Goal: Information Seeking & Learning: Learn about a topic

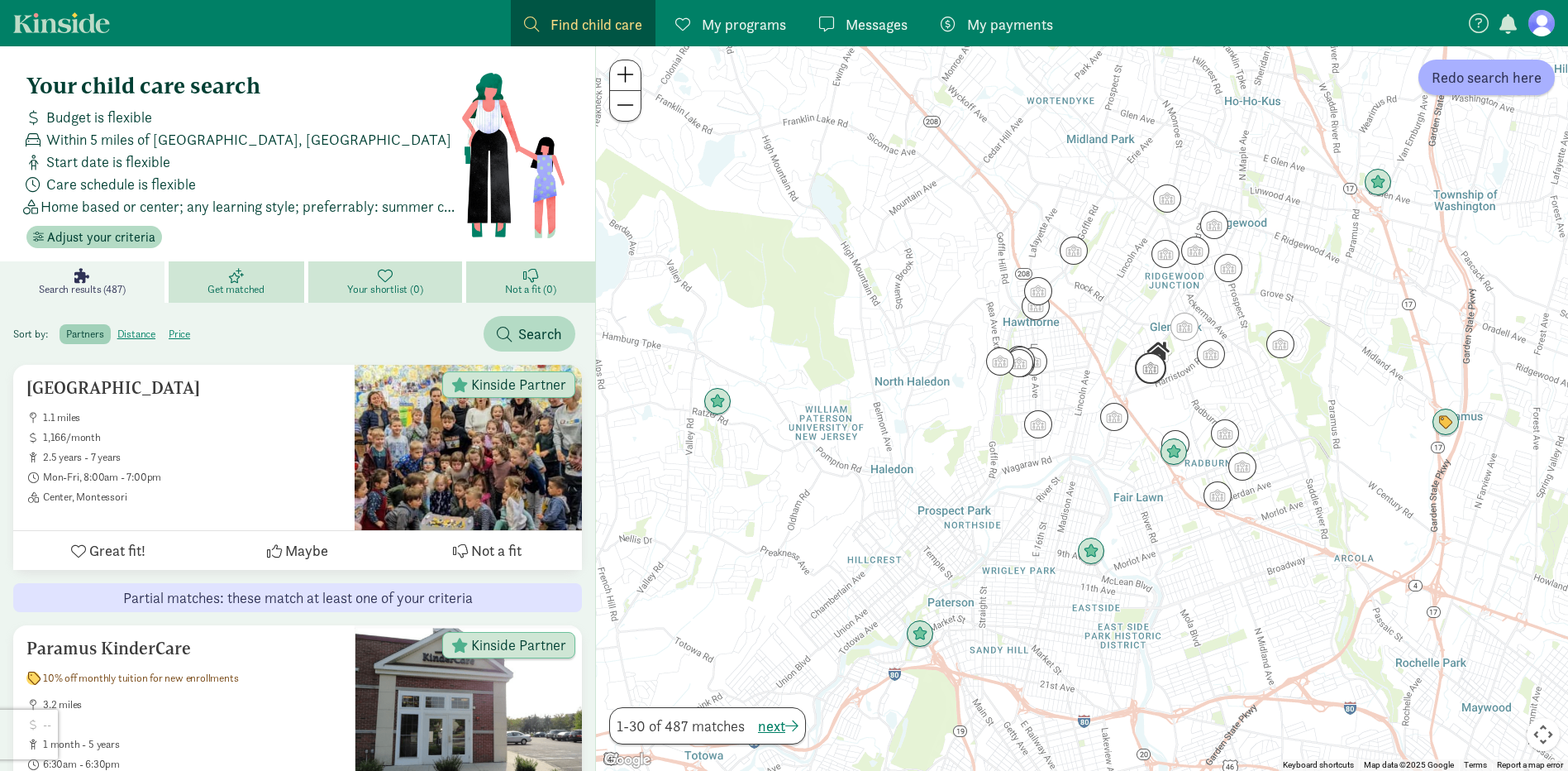
click at [1152, 372] on img "Click to see details" at bounding box center [1150, 368] width 31 height 31
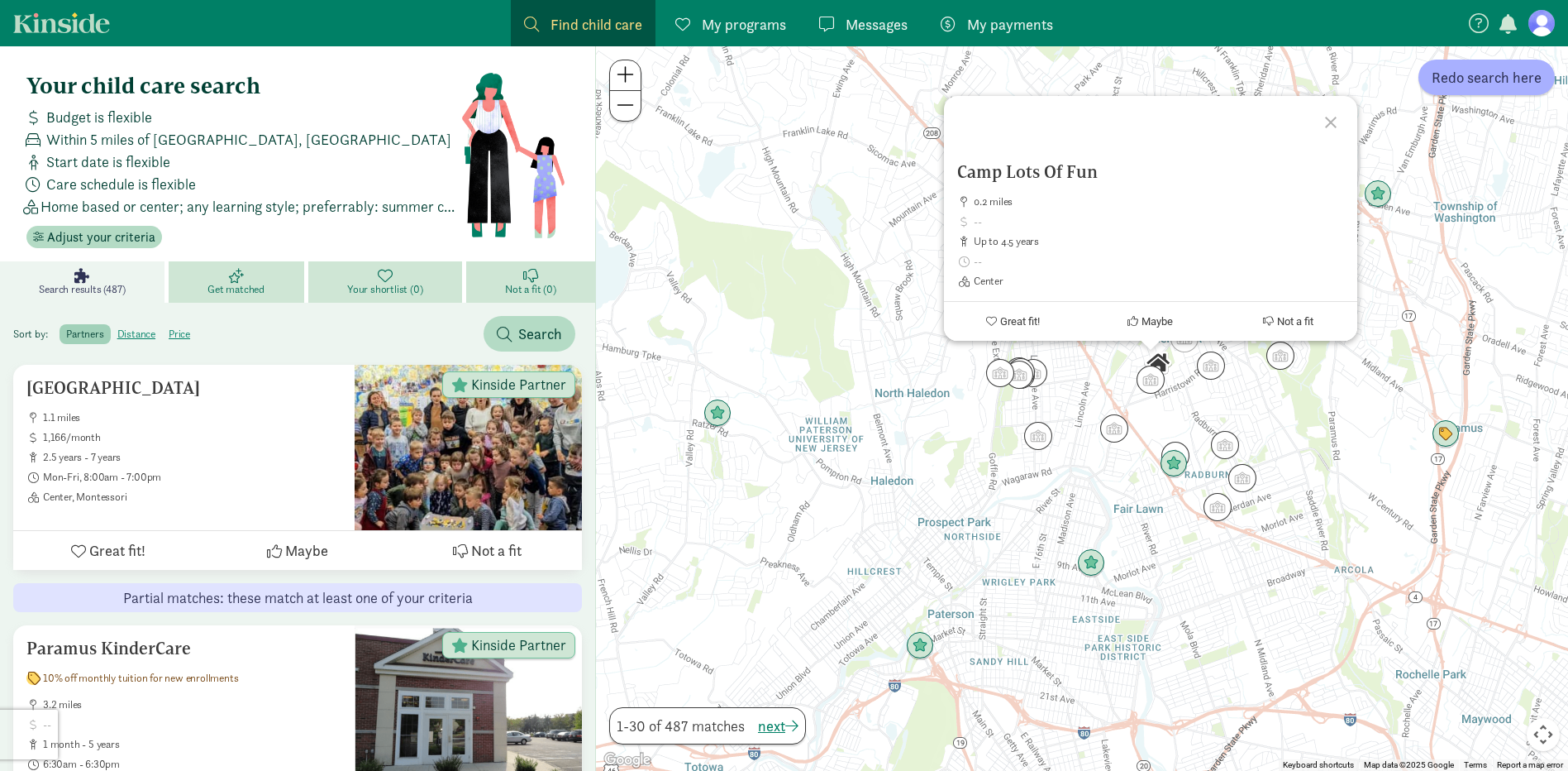
click at [1210, 403] on div "Camp Lots Of Fun 0.2 miles up to 4.5 years Center Great fit! Maybe Not a fit" at bounding box center [1082, 409] width 972 height 724
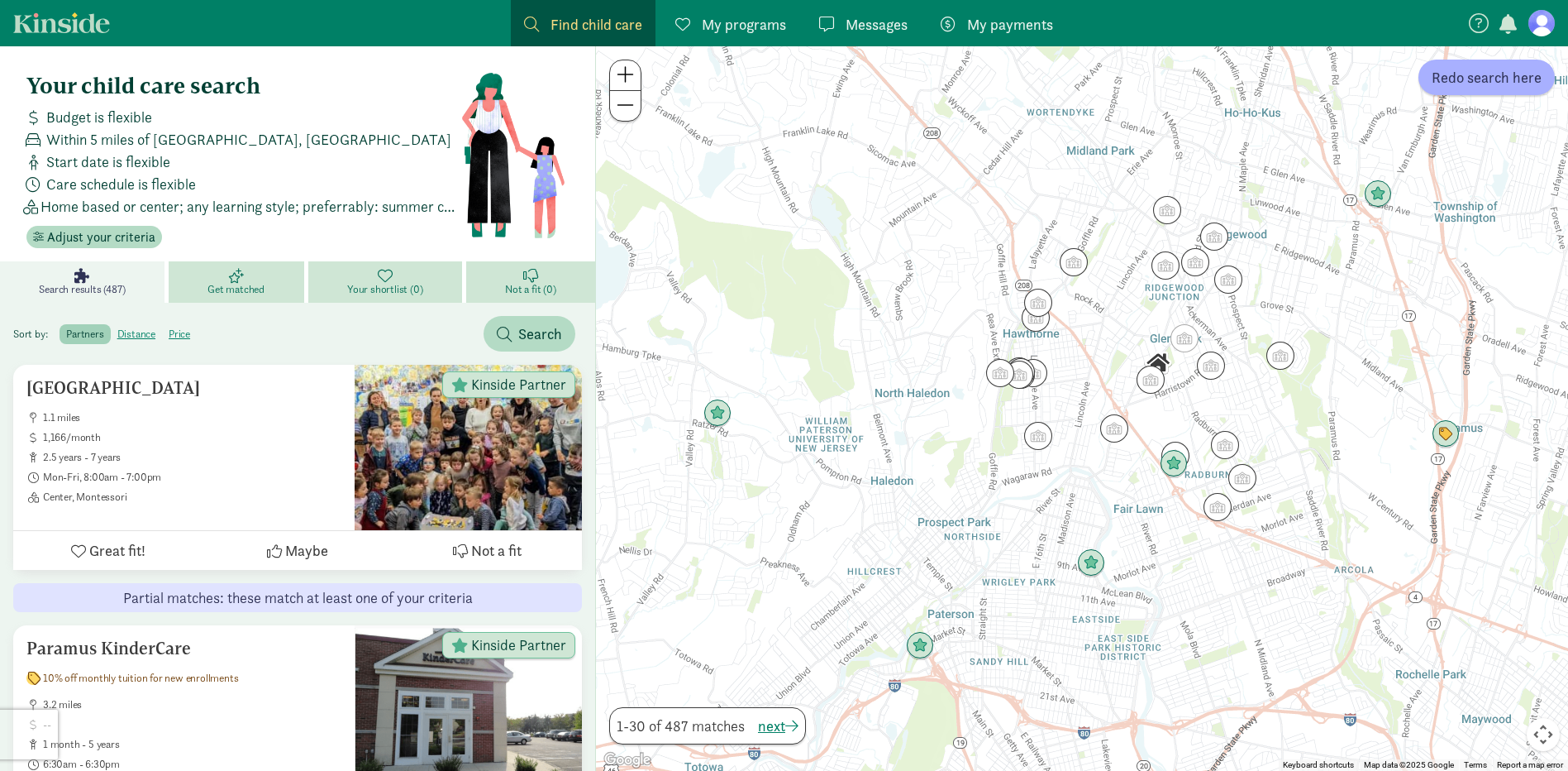
click at [1189, 344] on img "Click to see details" at bounding box center [1184, 338] width 29 height 29
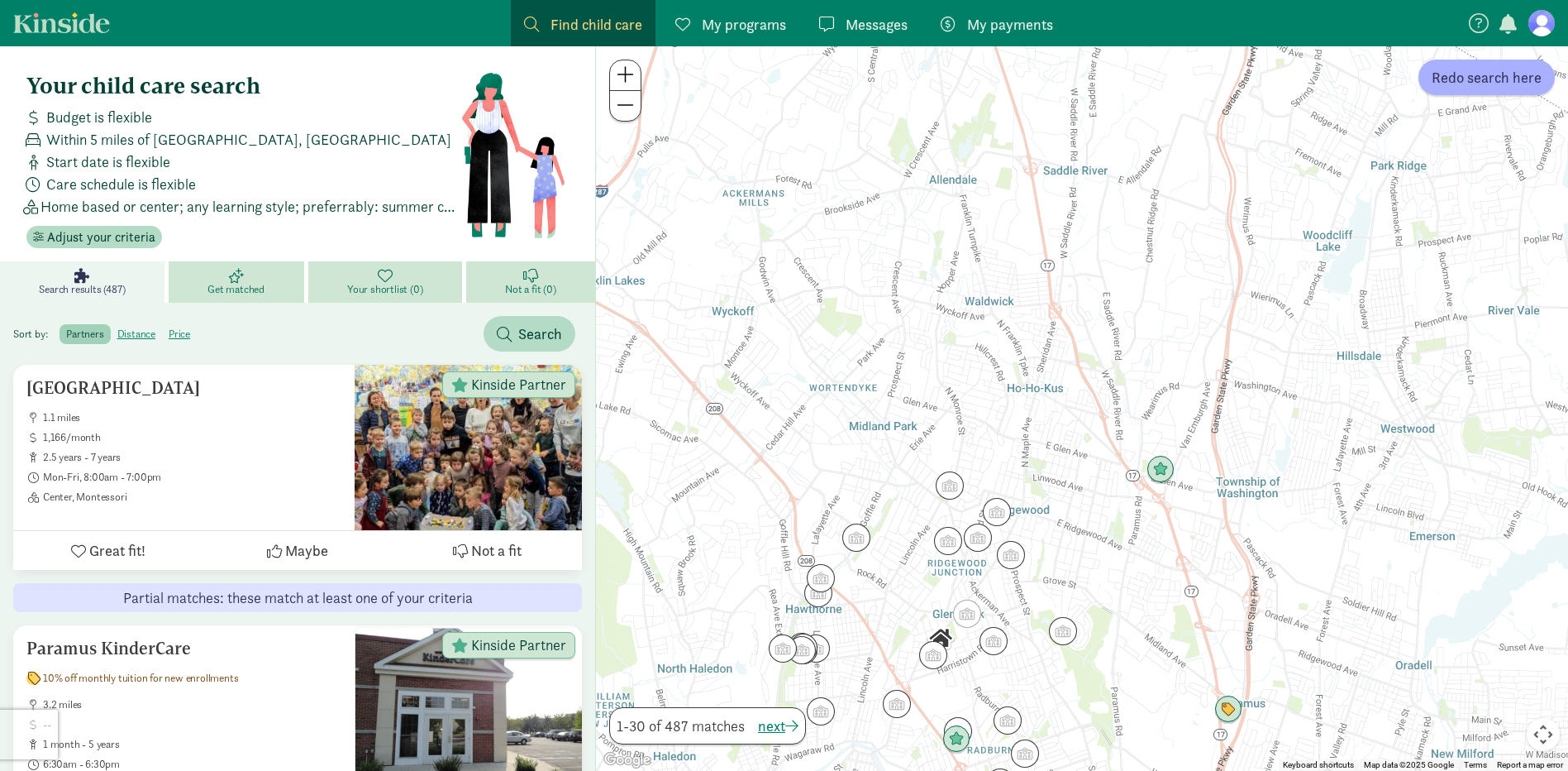
drag, startPoint x: 1105, startPoint y: 430, endPoint x: 921, endPoint y: 658, distance: 293.0
click at [895, 666] on div "To navigate, press the arrow keys." at bounding box center [1082, 409] width 972 height 724
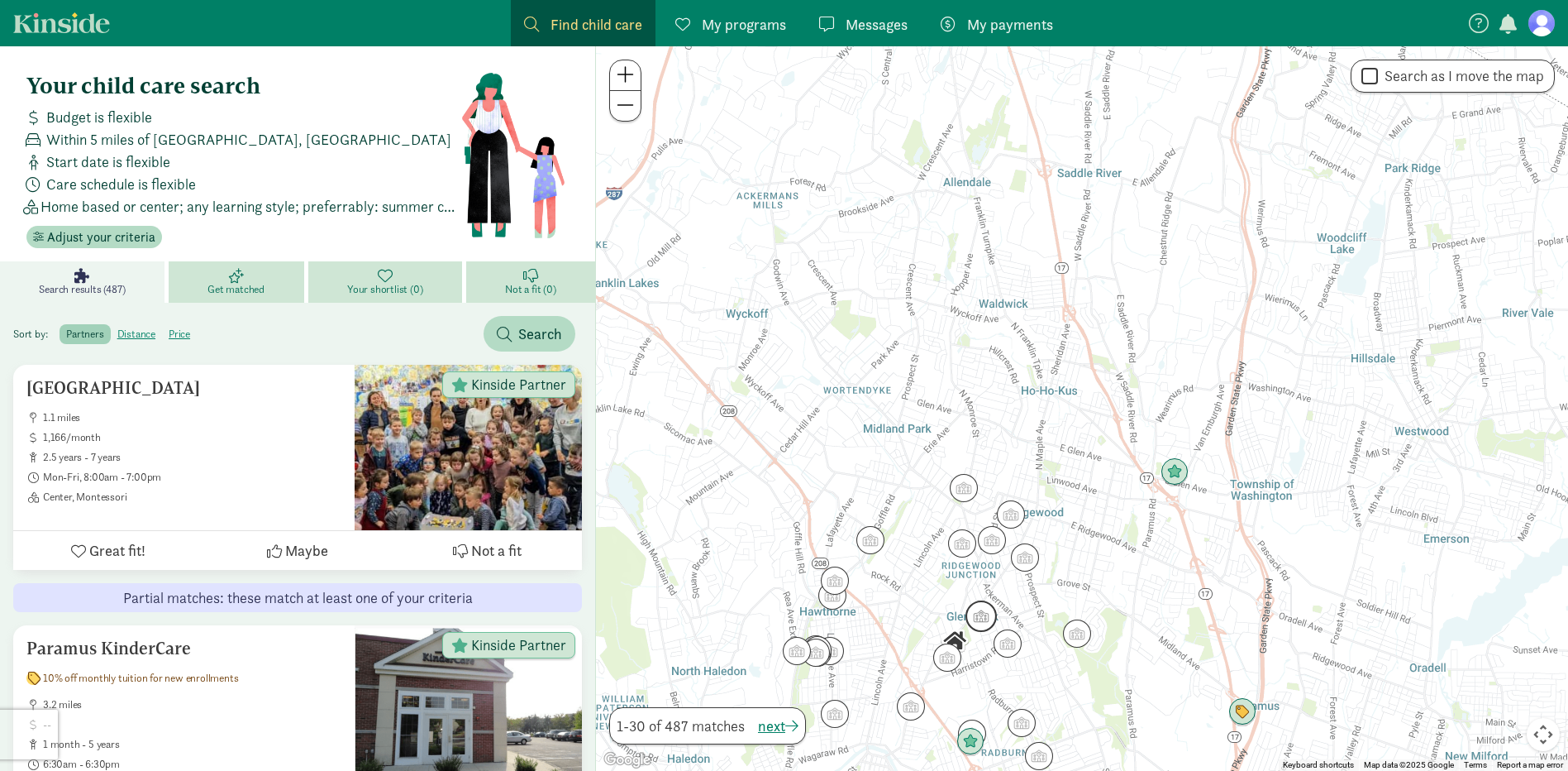
click at [981, 621] on img "Click to see details" at bounding box center [981, 615] width 31 height 31
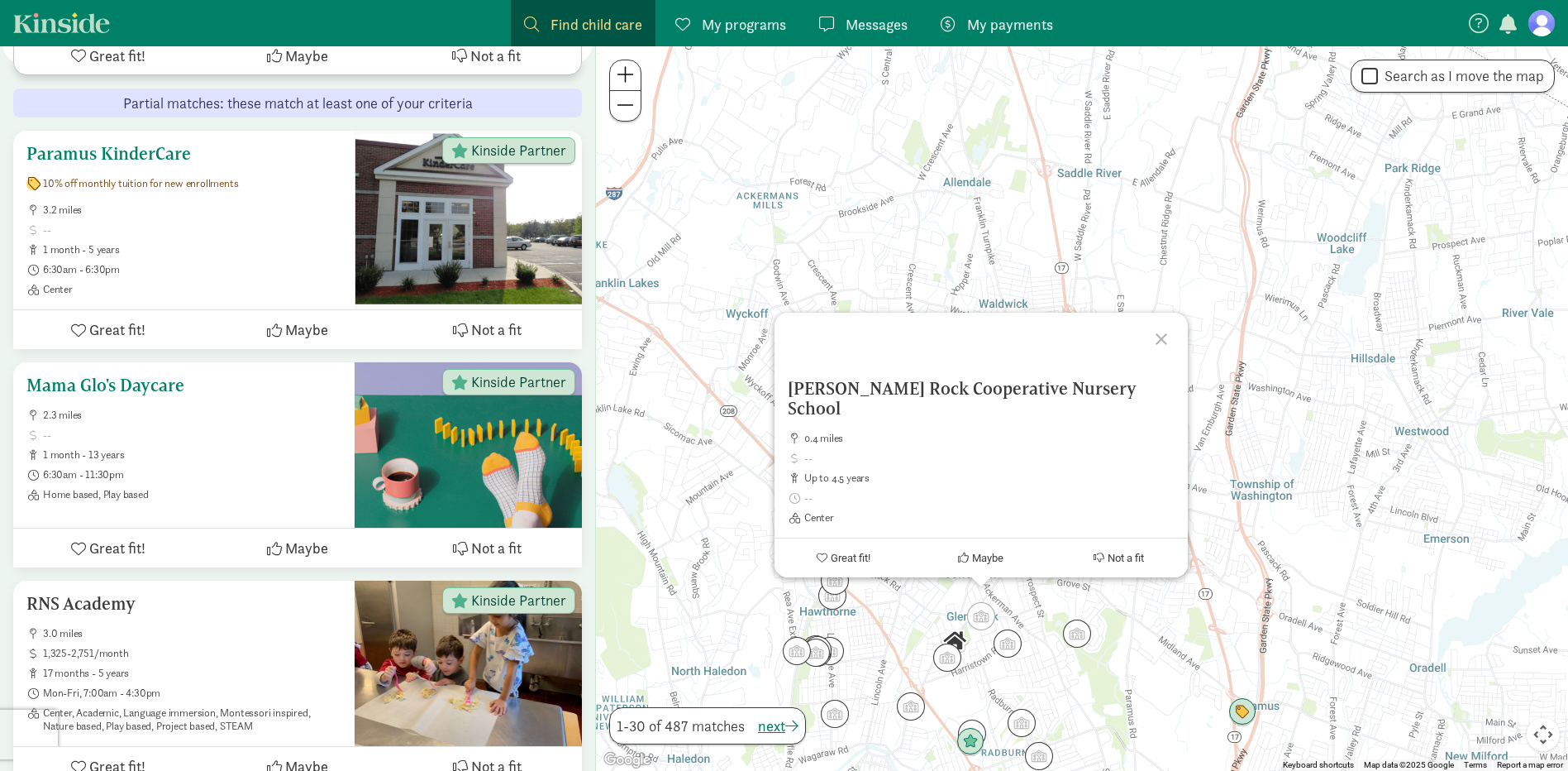
scroll to position [496, 0]
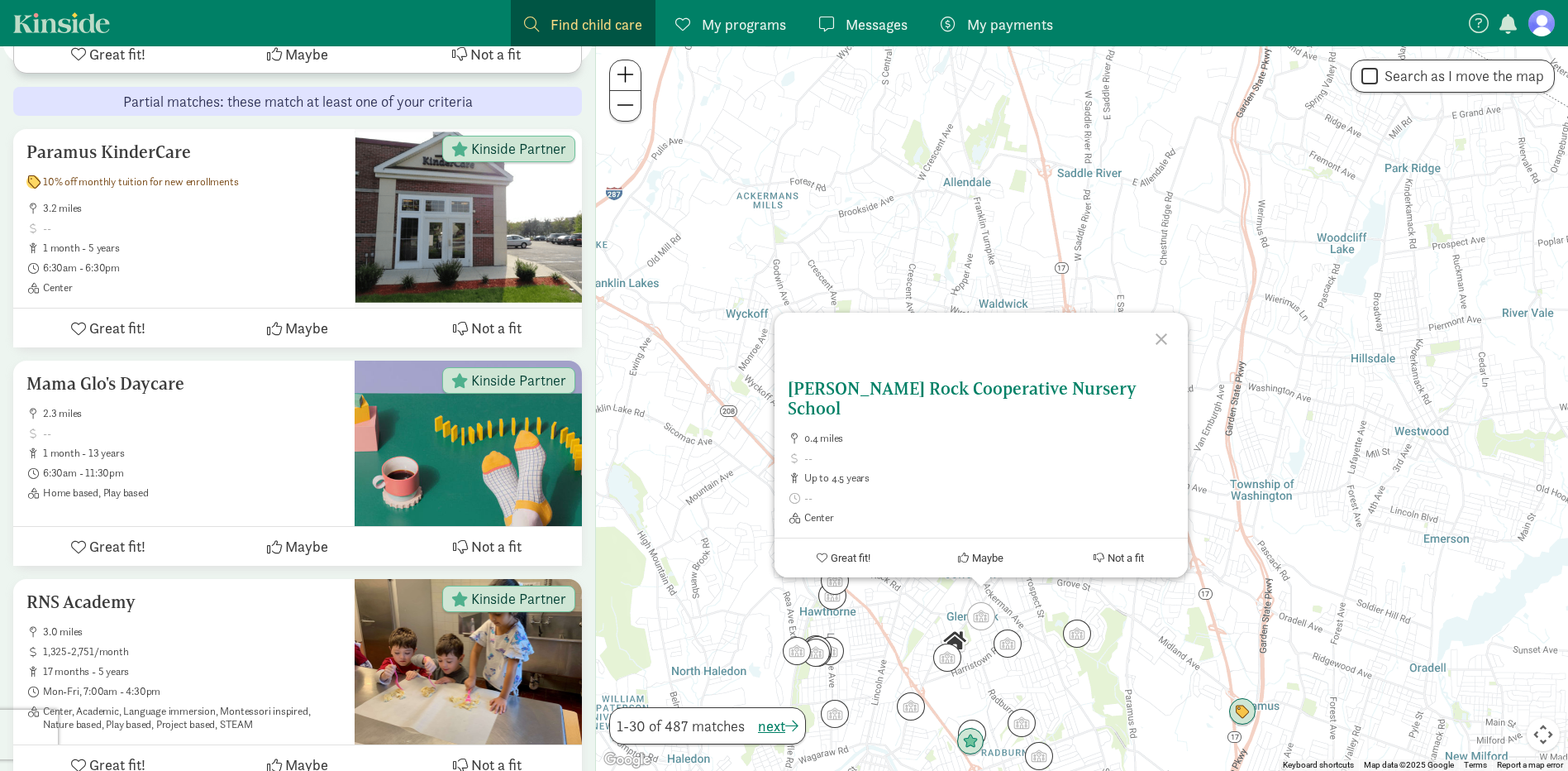
click at [854, 454] on span at bounding box center [989, 457] width 371 height 13
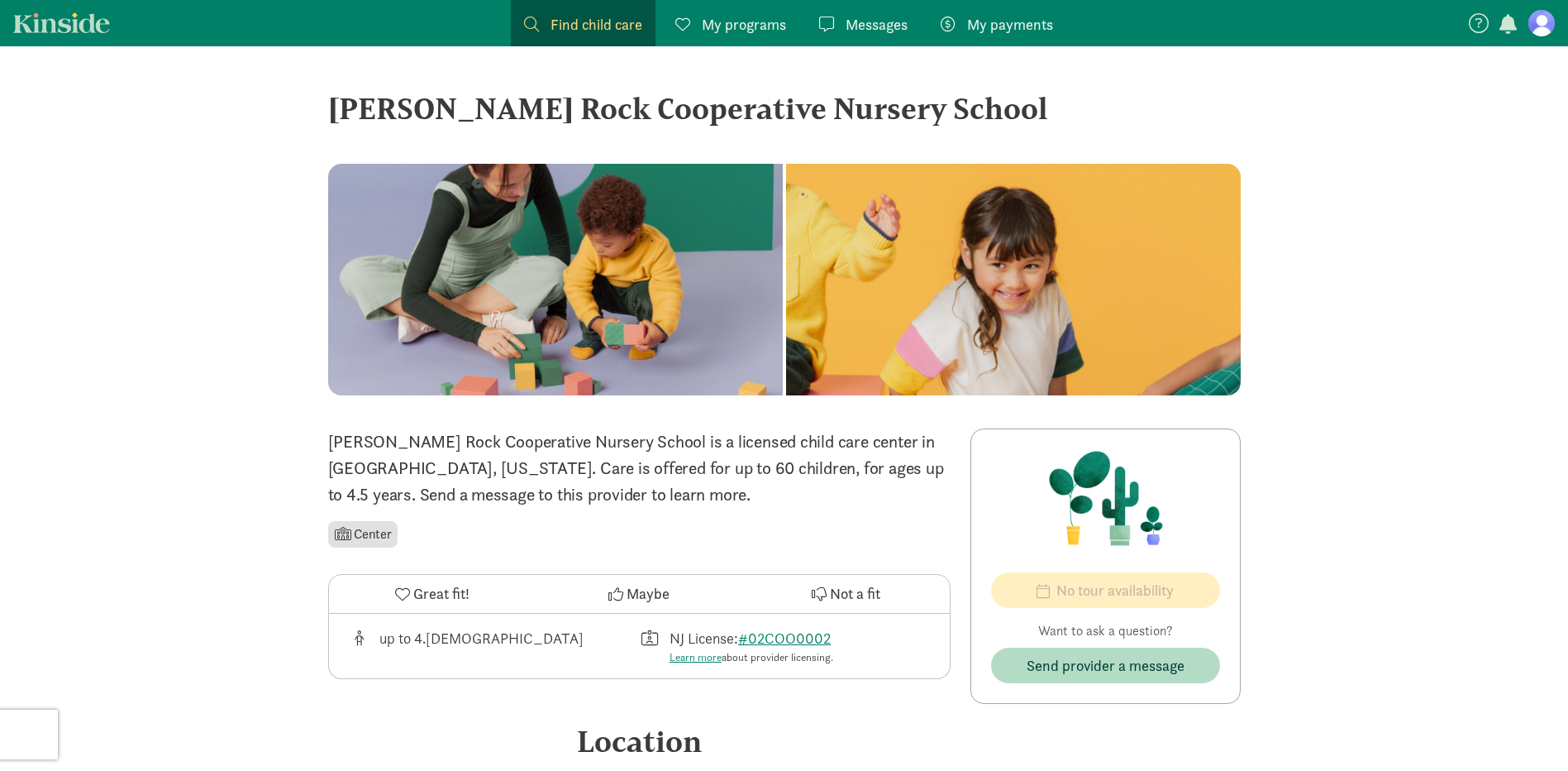
click at [523, 17] on link "Find child care Find" at bounding box center [582, 23] width 144 height 47
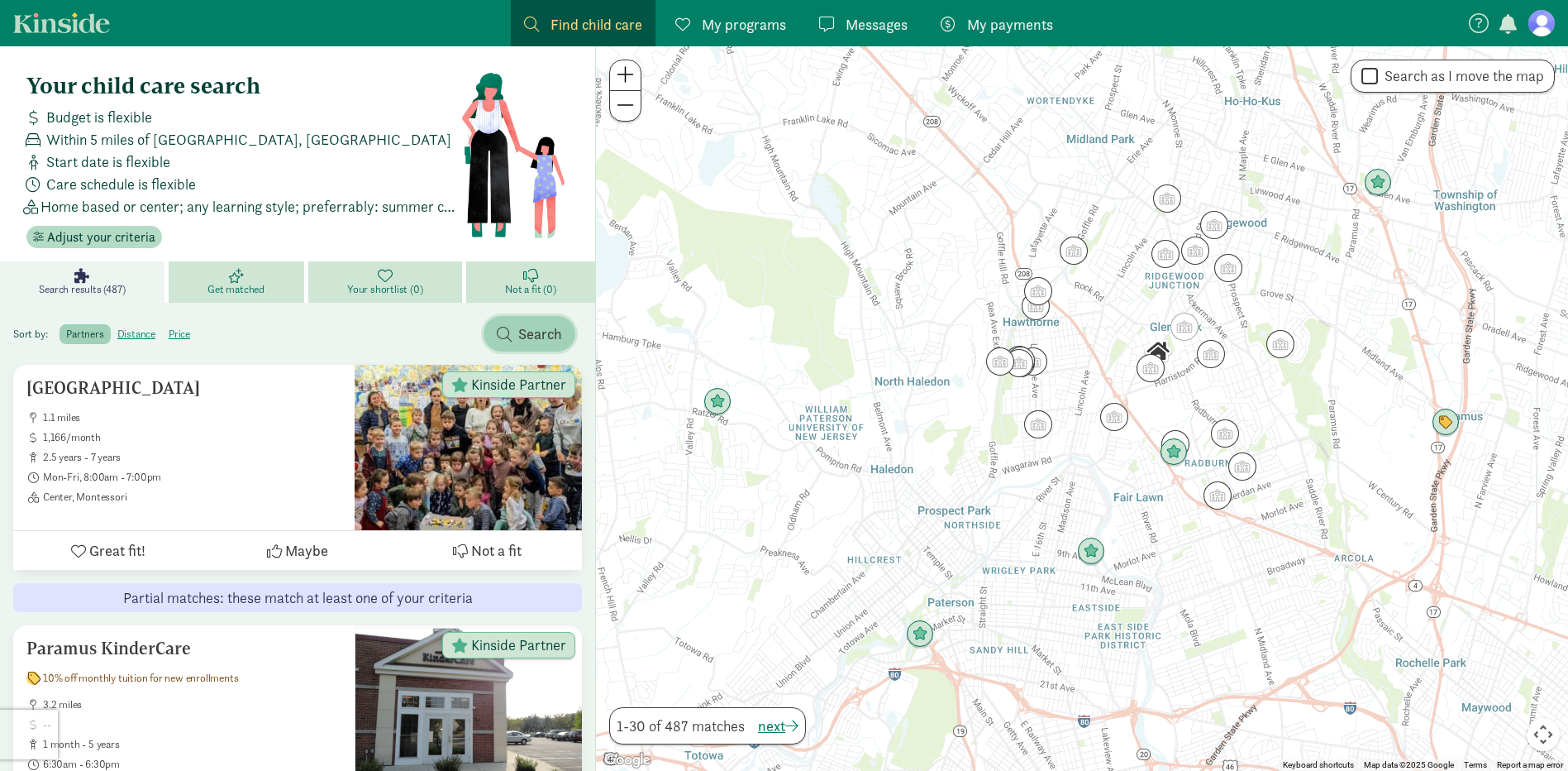
click at [510, 334] on span "button" at bounding box center [504, 334] width 15 height 15
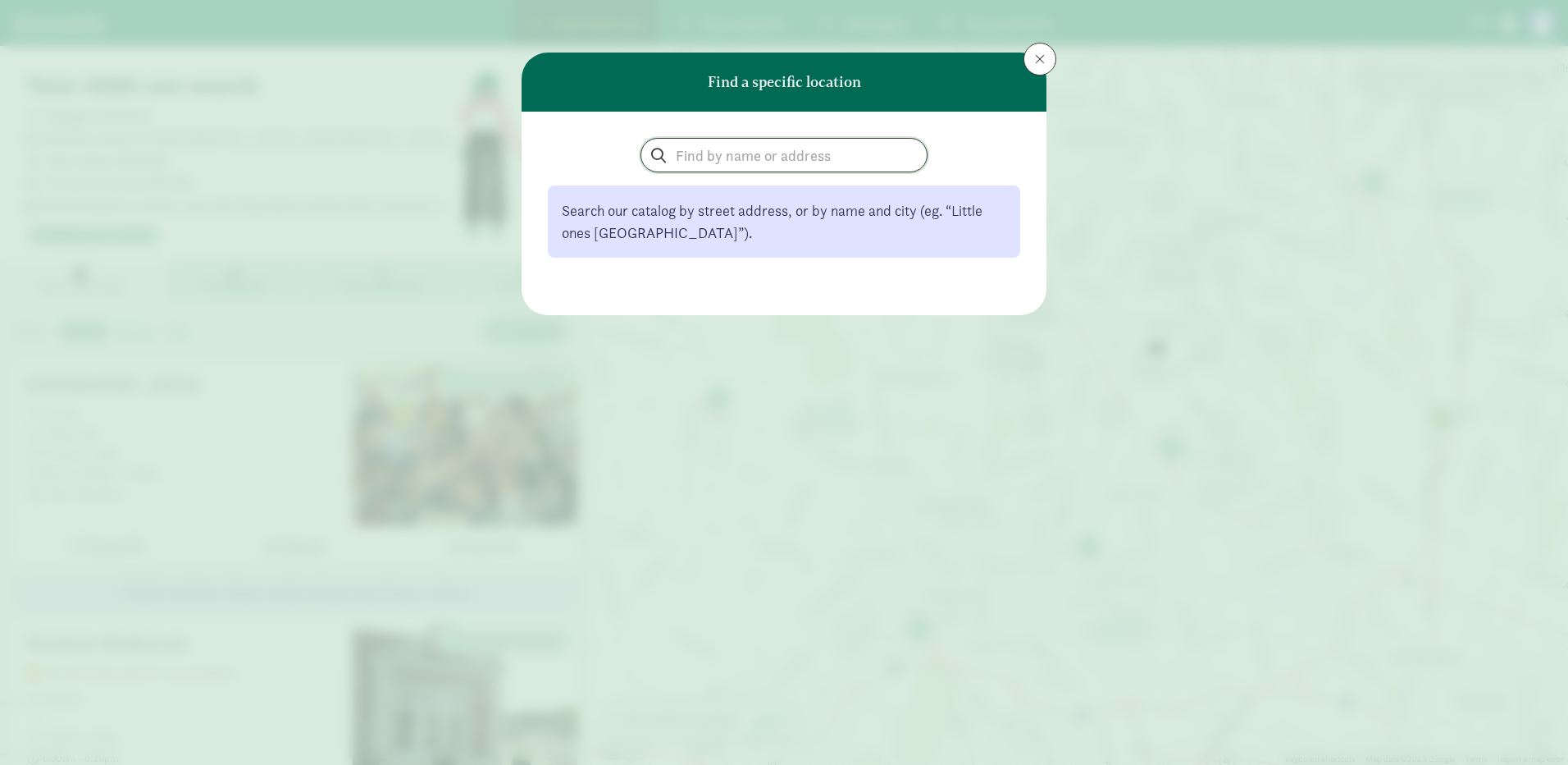
click at [718, 158] on input "search" at bounding box center [784, 155] width 285 height 33
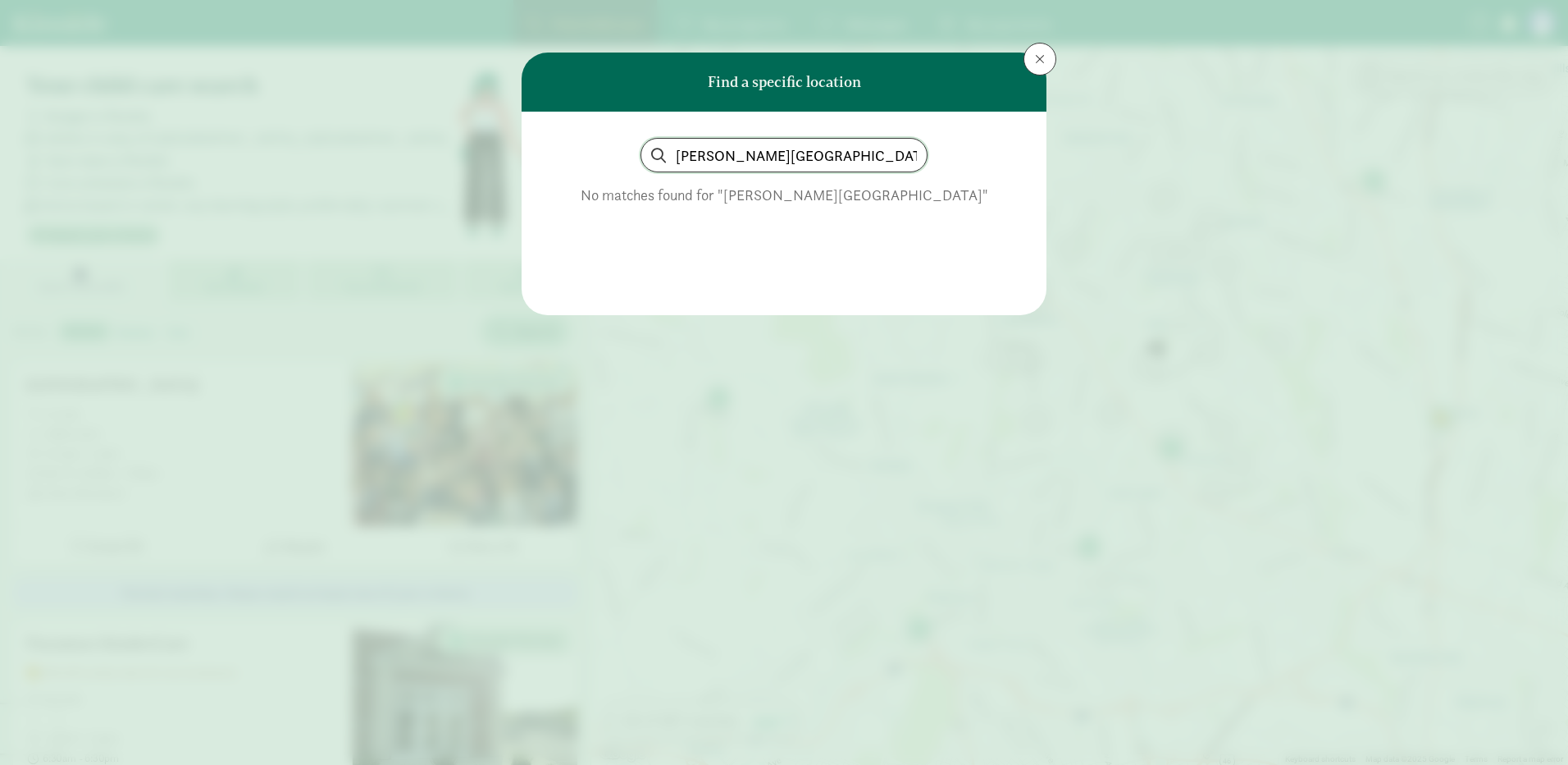
drag, startPoint x: 849, startPoint y: 154, endPoint x: 482, endPoint y: 152, distance: 367.0
click at [490, 154] on div "Find a specific location glen rock community school No matches found for "glen …" at bounding box center [784, 382] width 1568 height 765
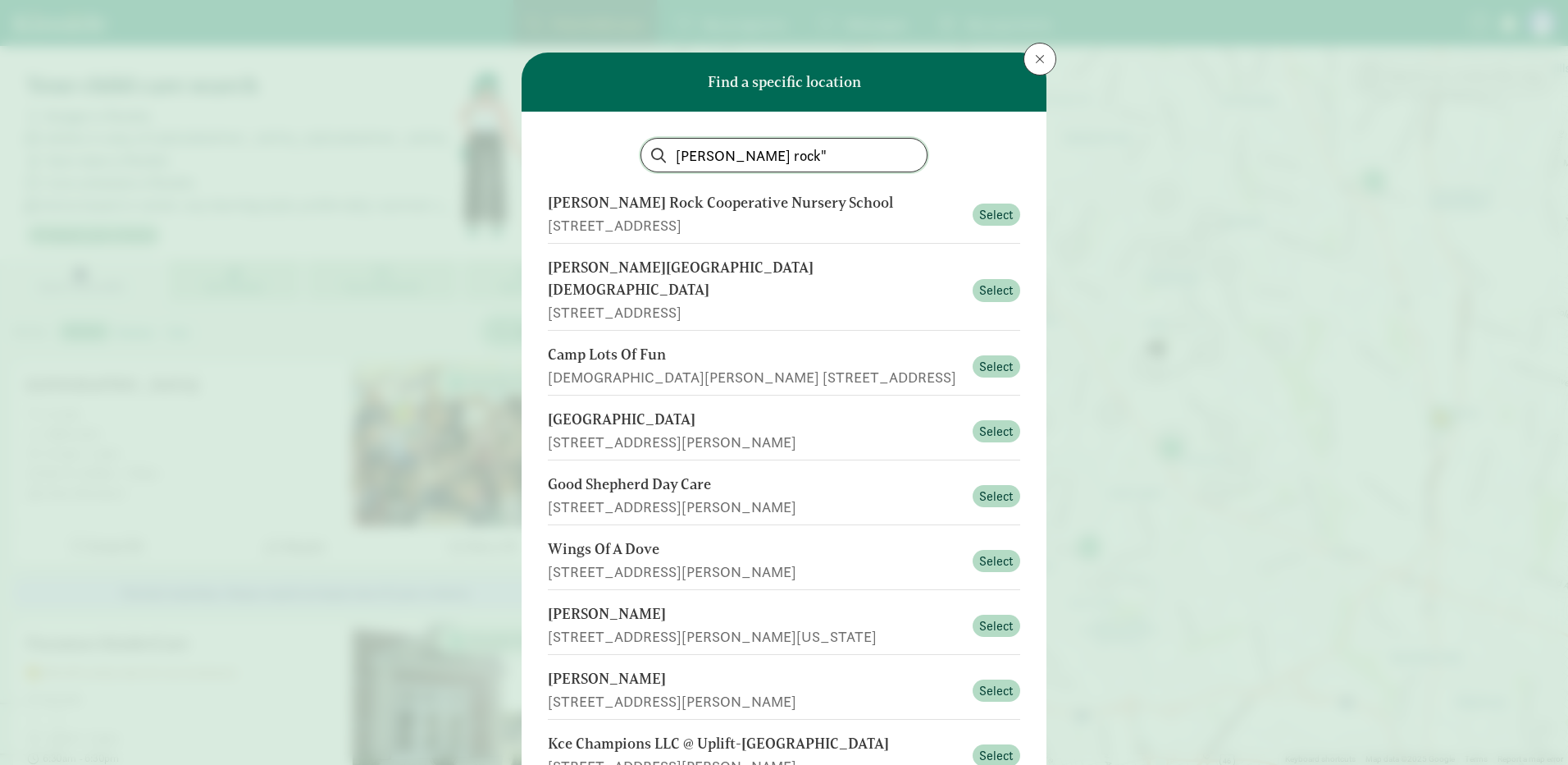
click at [671, 154] on input "glen rock"" at bounding box center [784, 155] width 285 height 33
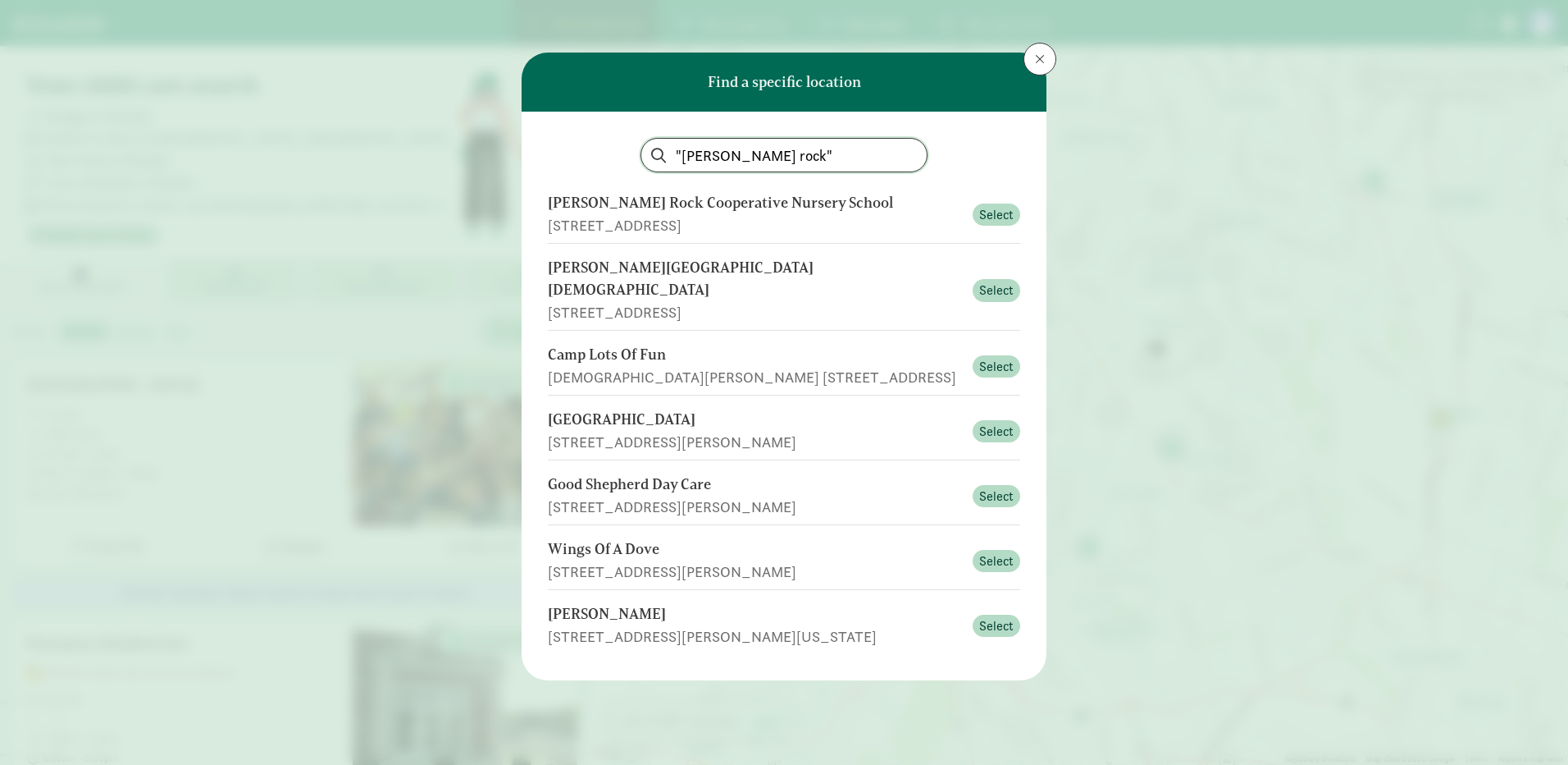
drag, startPoint x: 772, startPoint y: 150, endPoint x: 653, endPoint y: 150, distance: 119.0
click at [653, 150] on input ""glen rock"" at bounding box center [784, 155] width 285 height 33
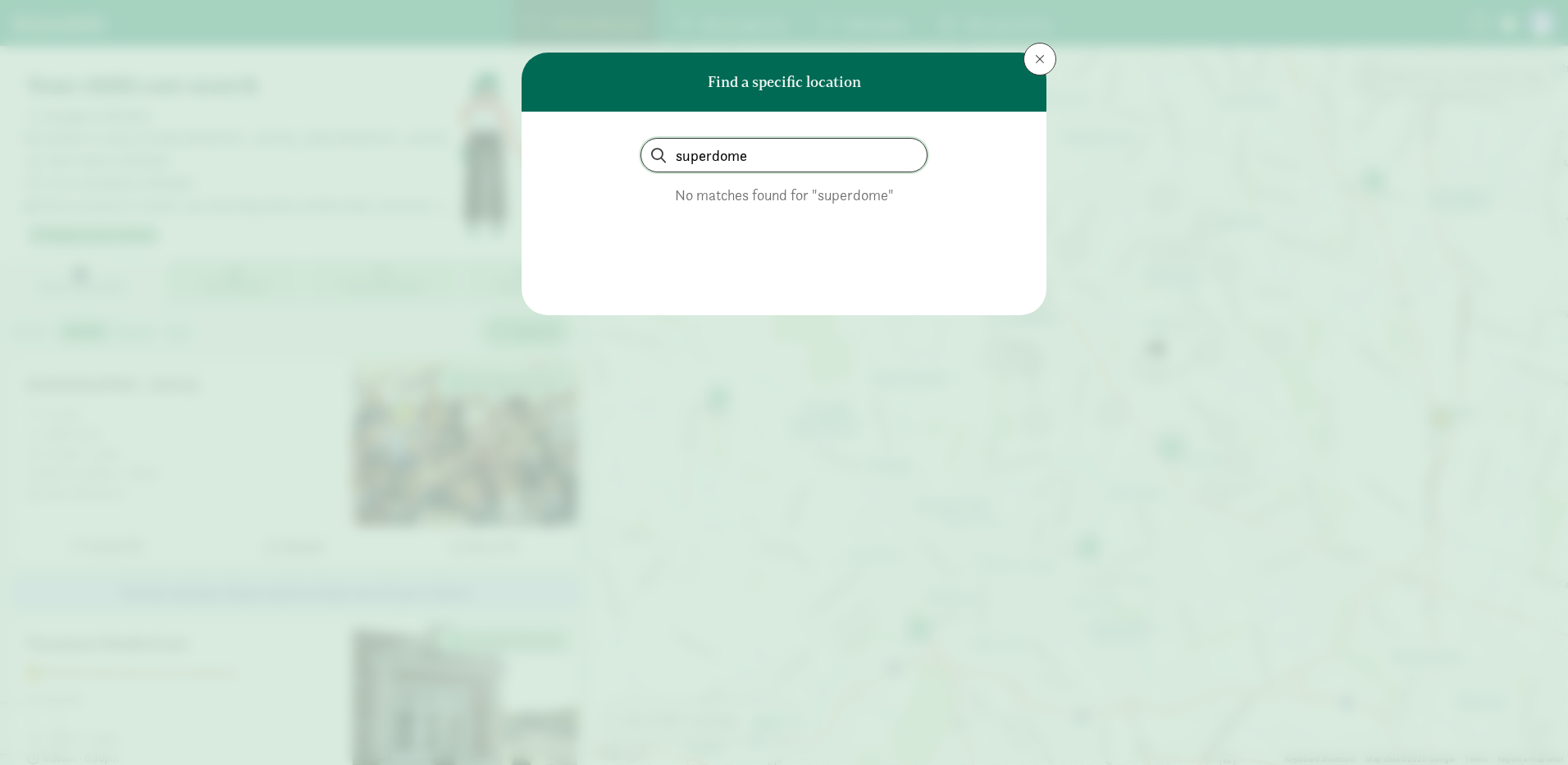
type input "super dome"
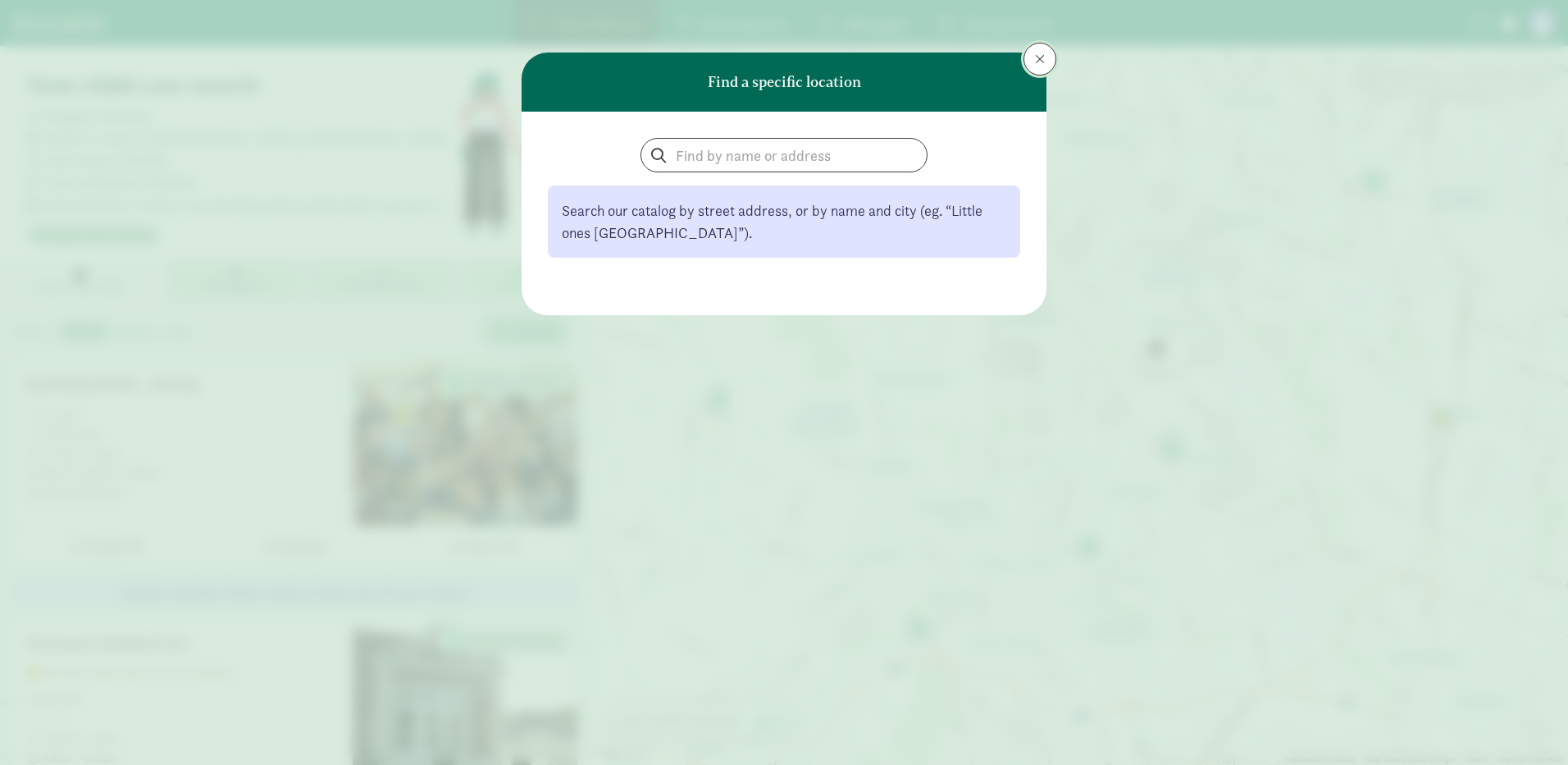
click at [1044, 53] on span at bounding box center [1039, 58] width 9 height 13
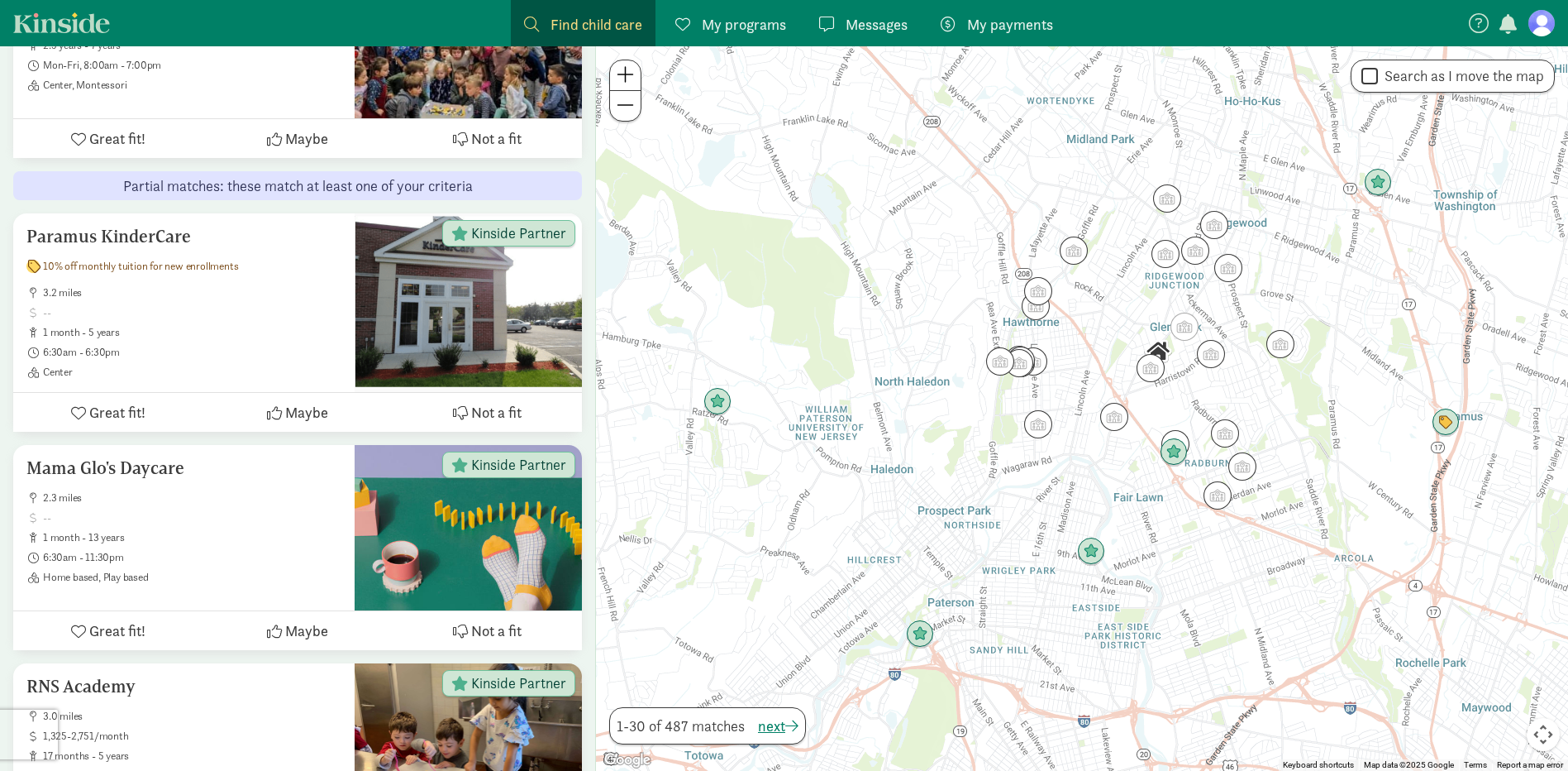
scroll to position [413, 0]
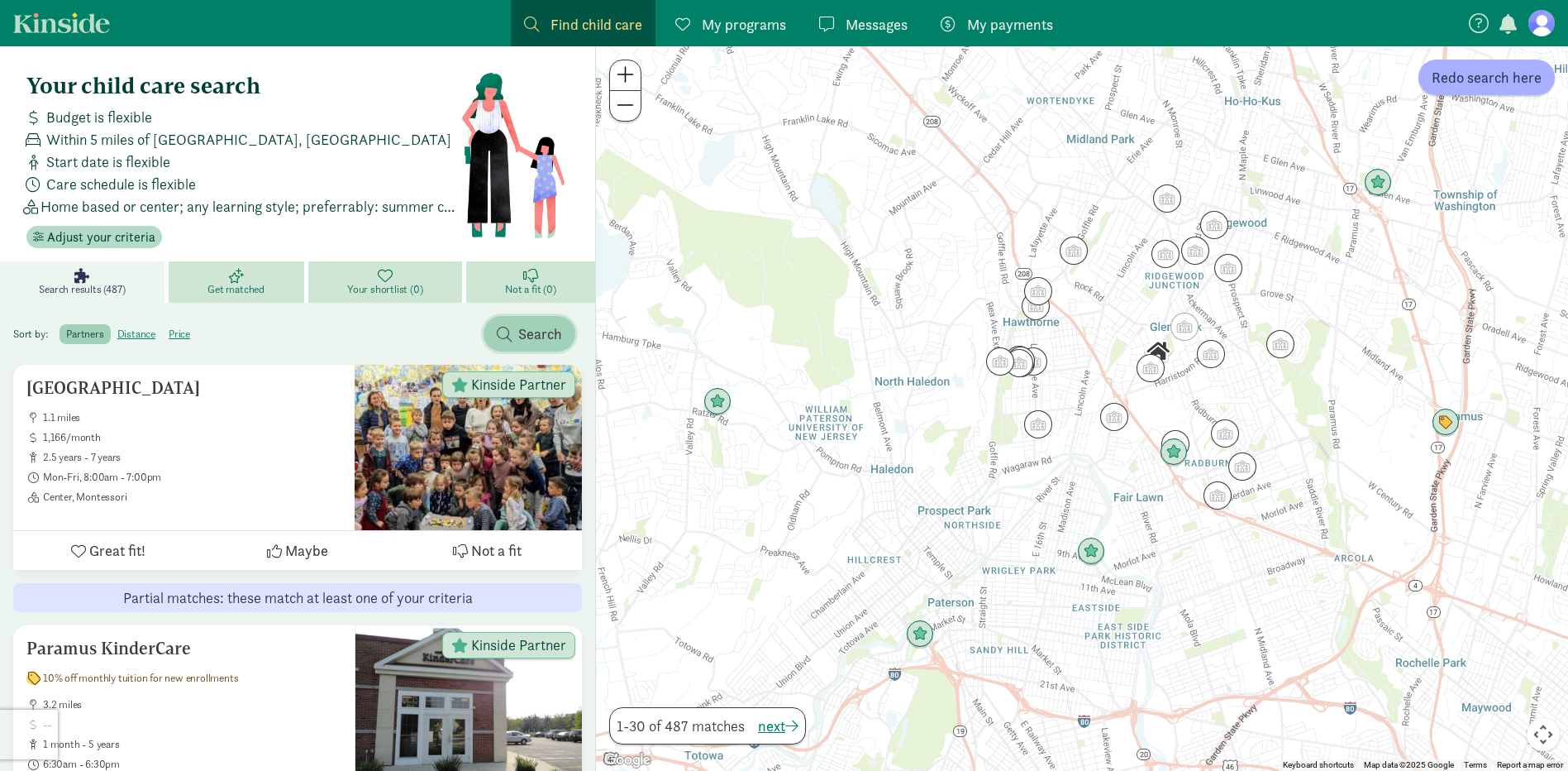
click at [514, 323] on span "Search" at bounding box center [530, 334] width 66 height 22
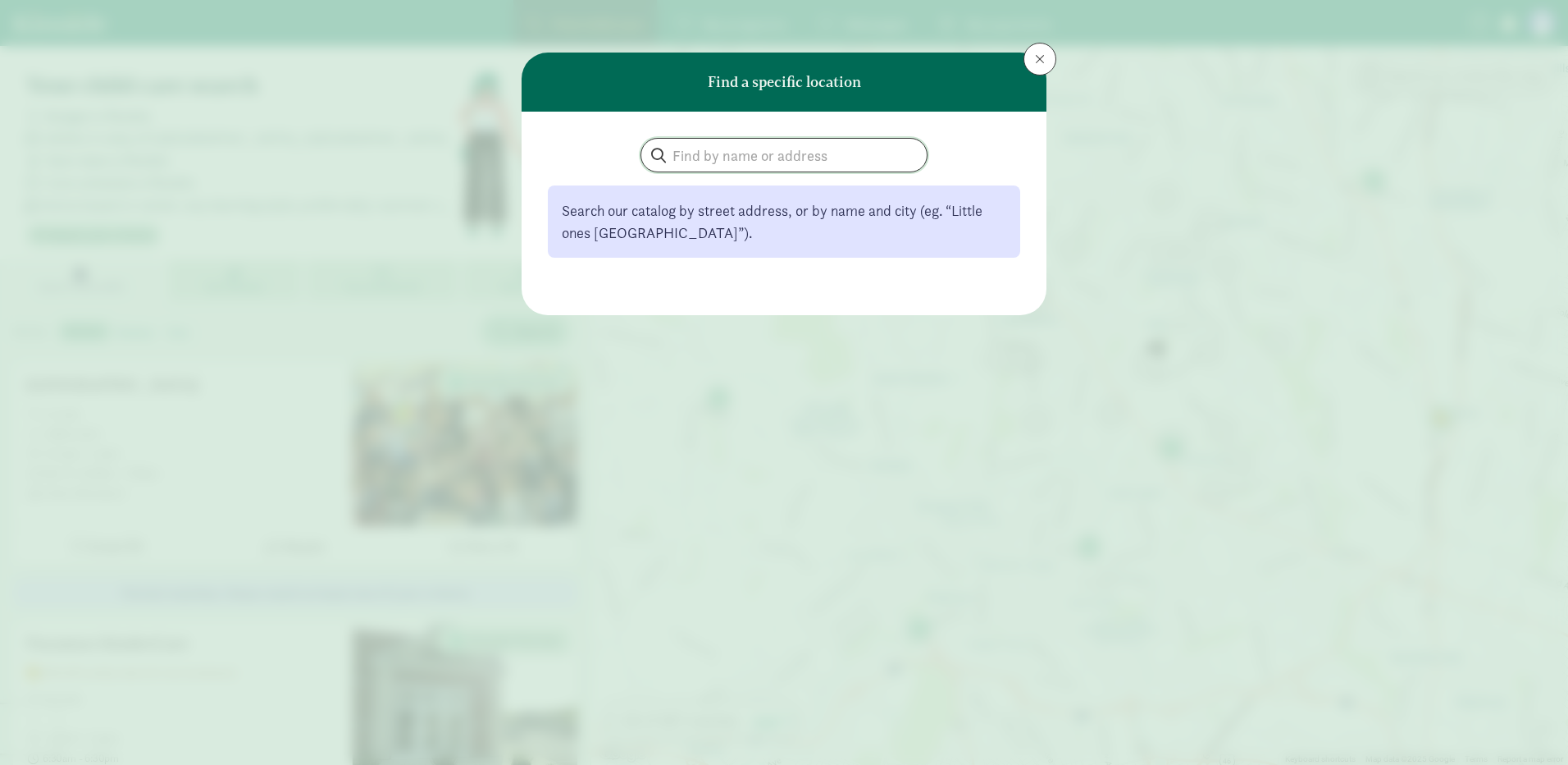
click at [682, 166] on input "search" at bounding box center [784, 155] width 285 height 33
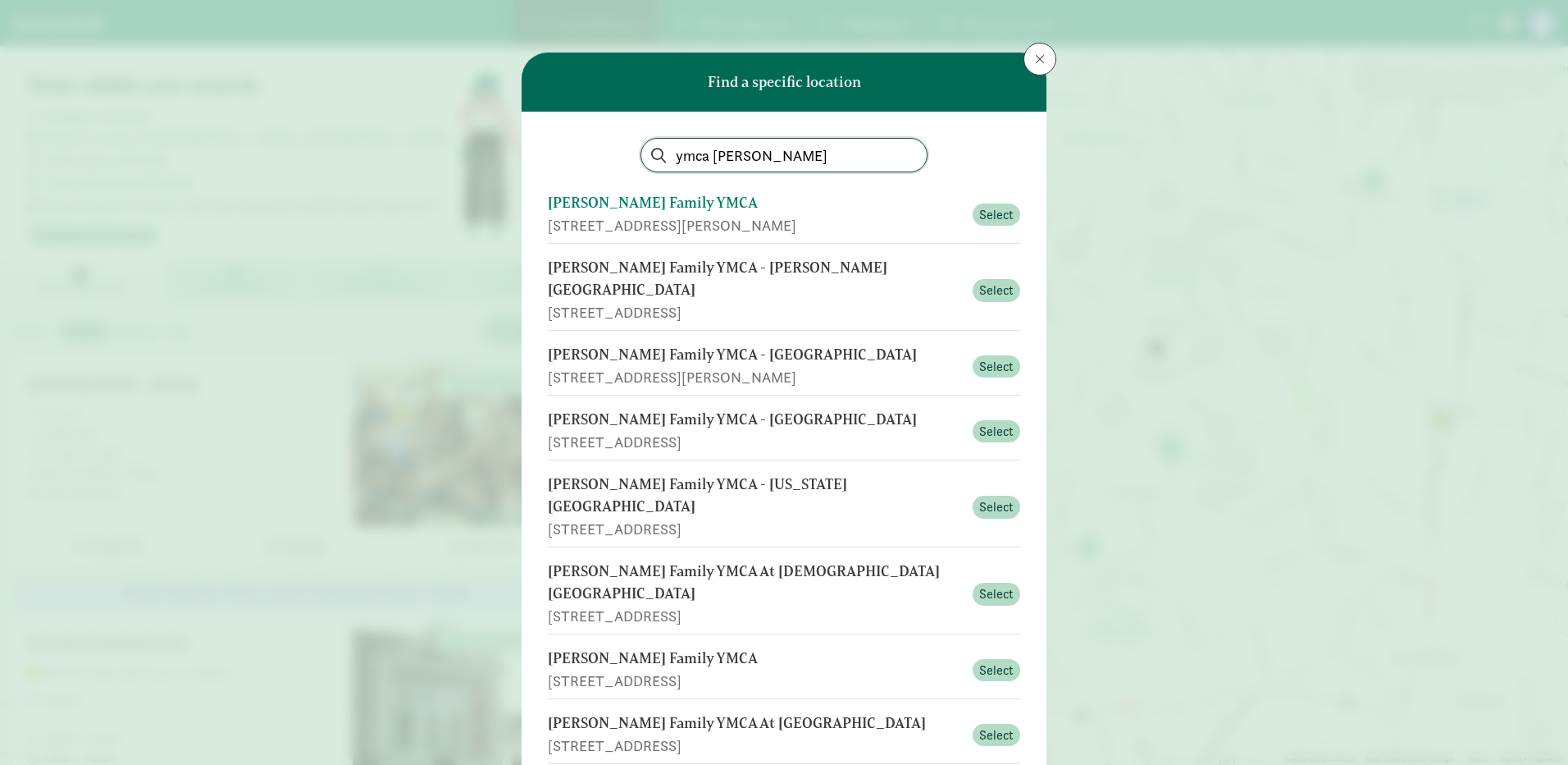
type input "ymca [PERSON_NAME]"
click at [651, 214] on div "[STREET_ADDRESS][PERSON_NAME]" at bounding box center [755, 226] width 415 height 22
